Goal: Transaction & Acquisition: Purchase product/service

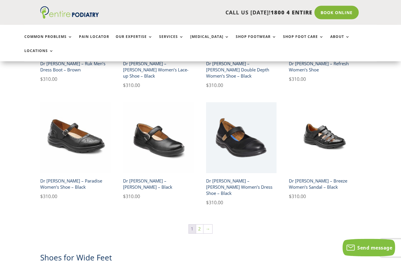
scroll to position [889, 0]
click at [200, 224] on link "2" at bounding box center [199, 228] width 7 height 9
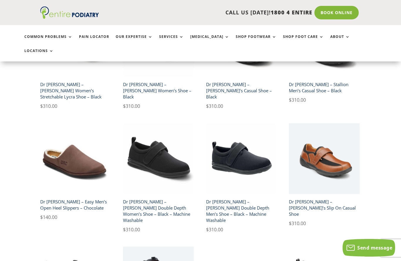
scroll to position [198, 0]
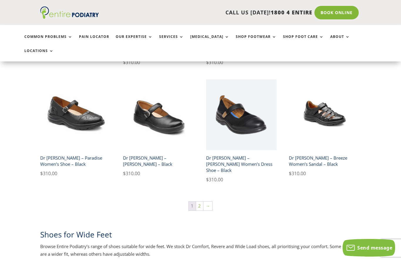
click at [88, 103] on img at bounding box center [75, 114] width 71 height 71
